Goal: Information Seeking & Learning: Learn about a topic

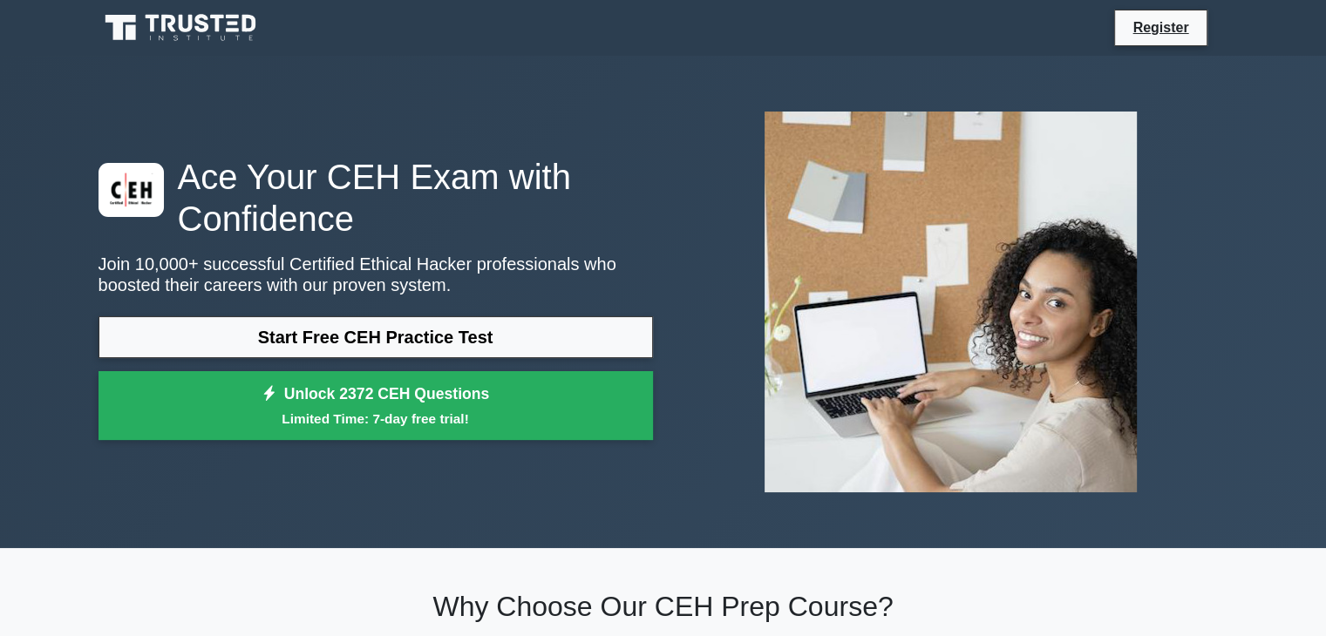
click at [478, 315] on div "Ace Your CEH Exam with Confidence Join 10,000+ successful Certified Ethical Hac…" at bounding box center [375, 303] width 575 height 294
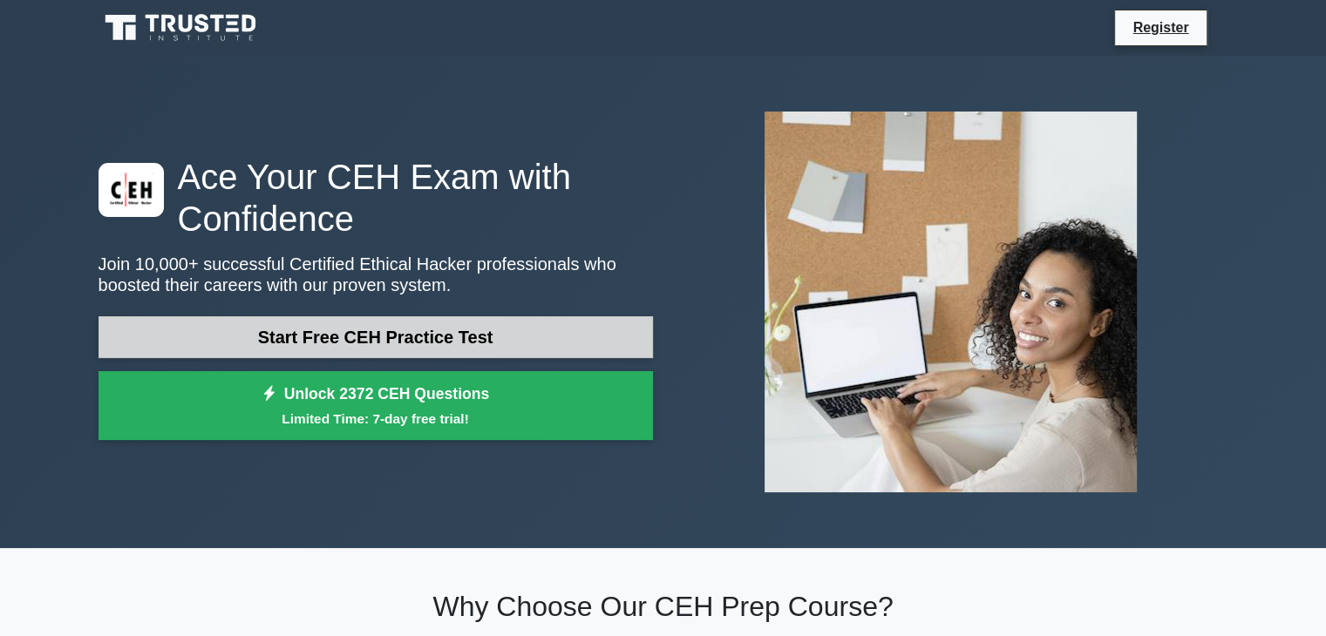
click at [481, 336] on link "Start Free CEH Practice Test" at bounding box center [375, 337] width 554 height 42
